Goal: Task Accomplishment & Management: Use online tool/utility

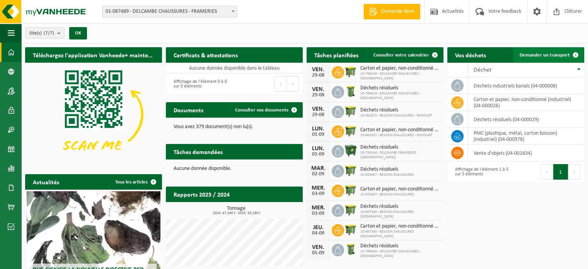
click at [557, 57] on span "Demander un transport" at bounding box center [545, 55] width 50 height 5
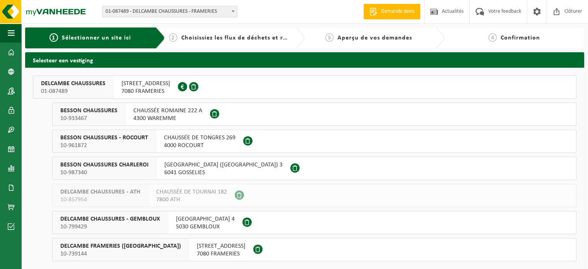
click at [214, 250] on span "7080 FRAMERIES" at bounding box center [221, 254] width 49 height 8
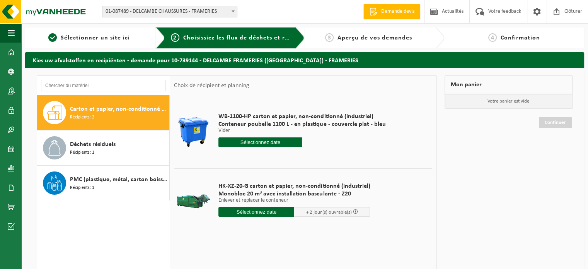
click at [265, 212] on input "text" at bounding box center [256, 212] width 76 height 10
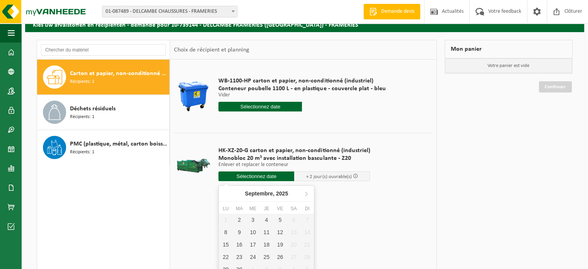
scroll to position [108, 0]
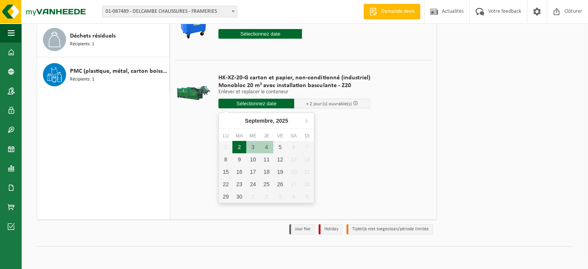
click at [237, 146] on div "2" at bounding box center [239, 147] width 14 height 12
type input "à partir de 2025-09-02"
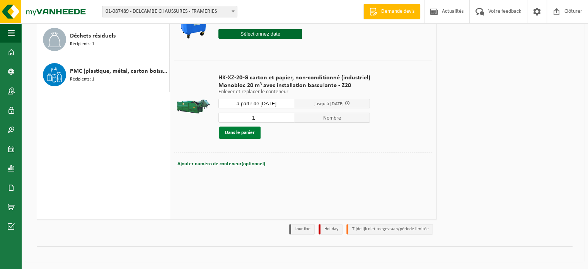
click at [245, 134] on button "Dans le panier" at bounding box center [239, 132] width 41 height 12
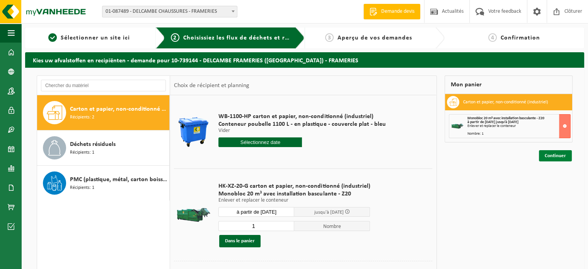
click at [553, 155] on link "Continuer" at bounding box center [555, 155] width 33 height 11
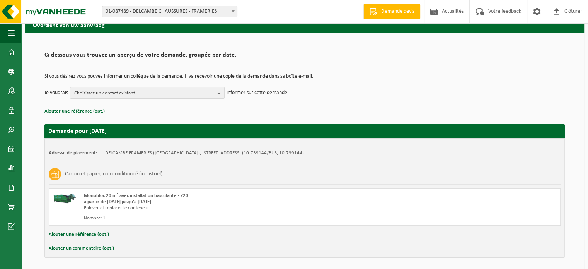
scroll to position [62, 0]
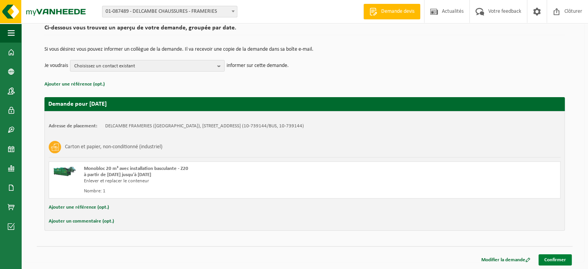
click at [561, 258] on link "Confirmer" at bounding box center [555, 259] width 33 height 11
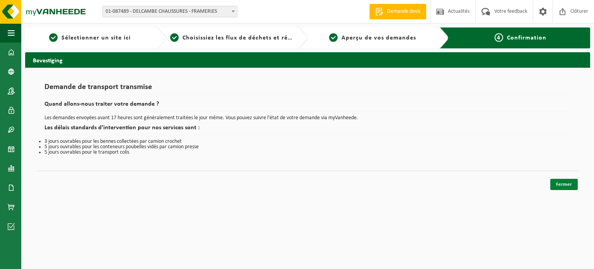
click at [566, 187] on link "Fermer" at bounding box center [563, 184] width 27 height 11
